Goal: Transaction & Acquisition: Purchase product/service

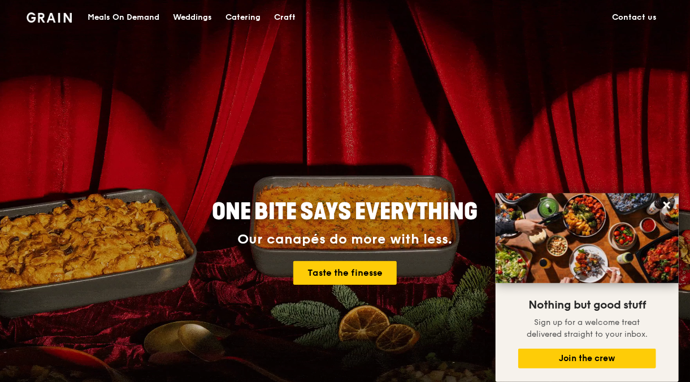
click at [111, 17] on div "Meals On Demand" at bounding box center [124, 18] width 72 height 34
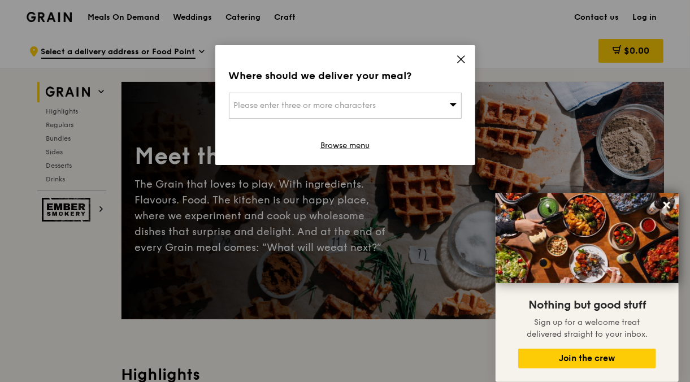
click at [462, 58] on icon at bounding box center [461, 59] width 7 height 7
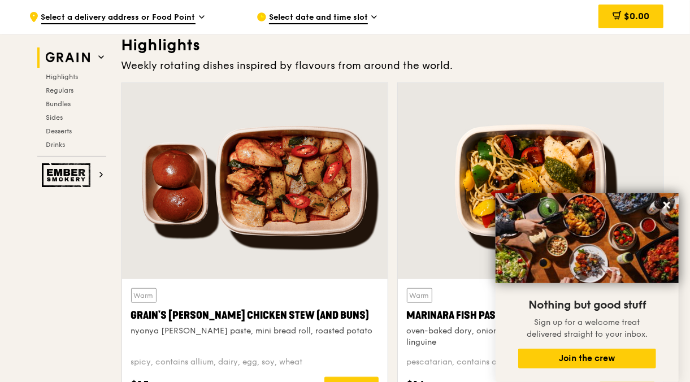
scroll to position [396, 0]
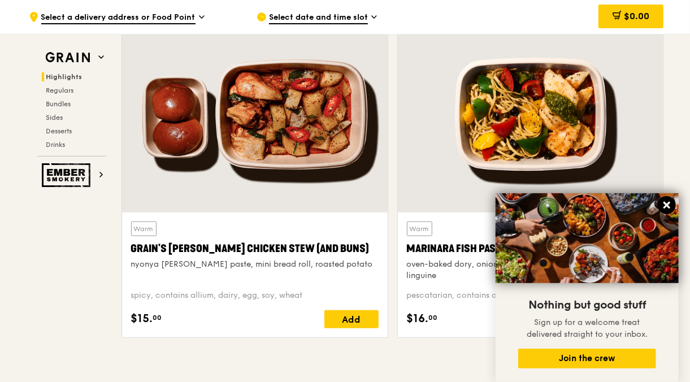
click at [665, 202] on icon at bounding box center [667, 205] width 10 height 10
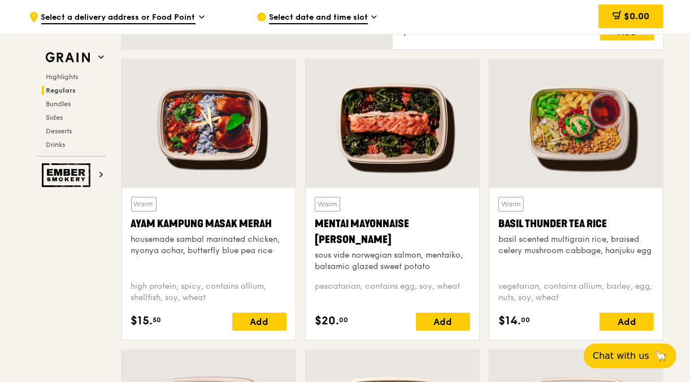
scroll to position [961, 0]
